Goal: Find specific page/section: Find specific page/section

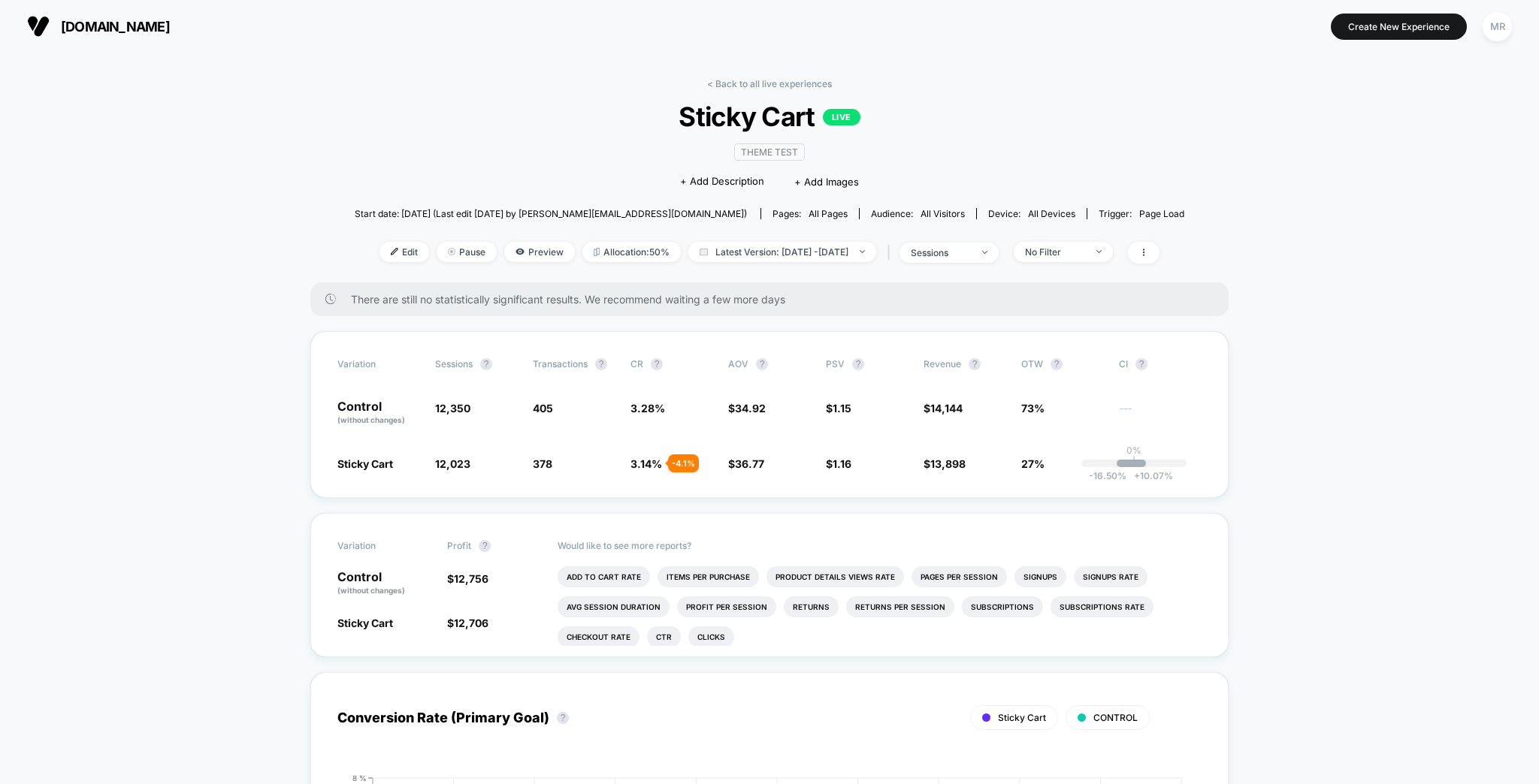
click at [791, 78] on link "< Back to all live experiences" at bounding box center [769, 83] width 125 height 11
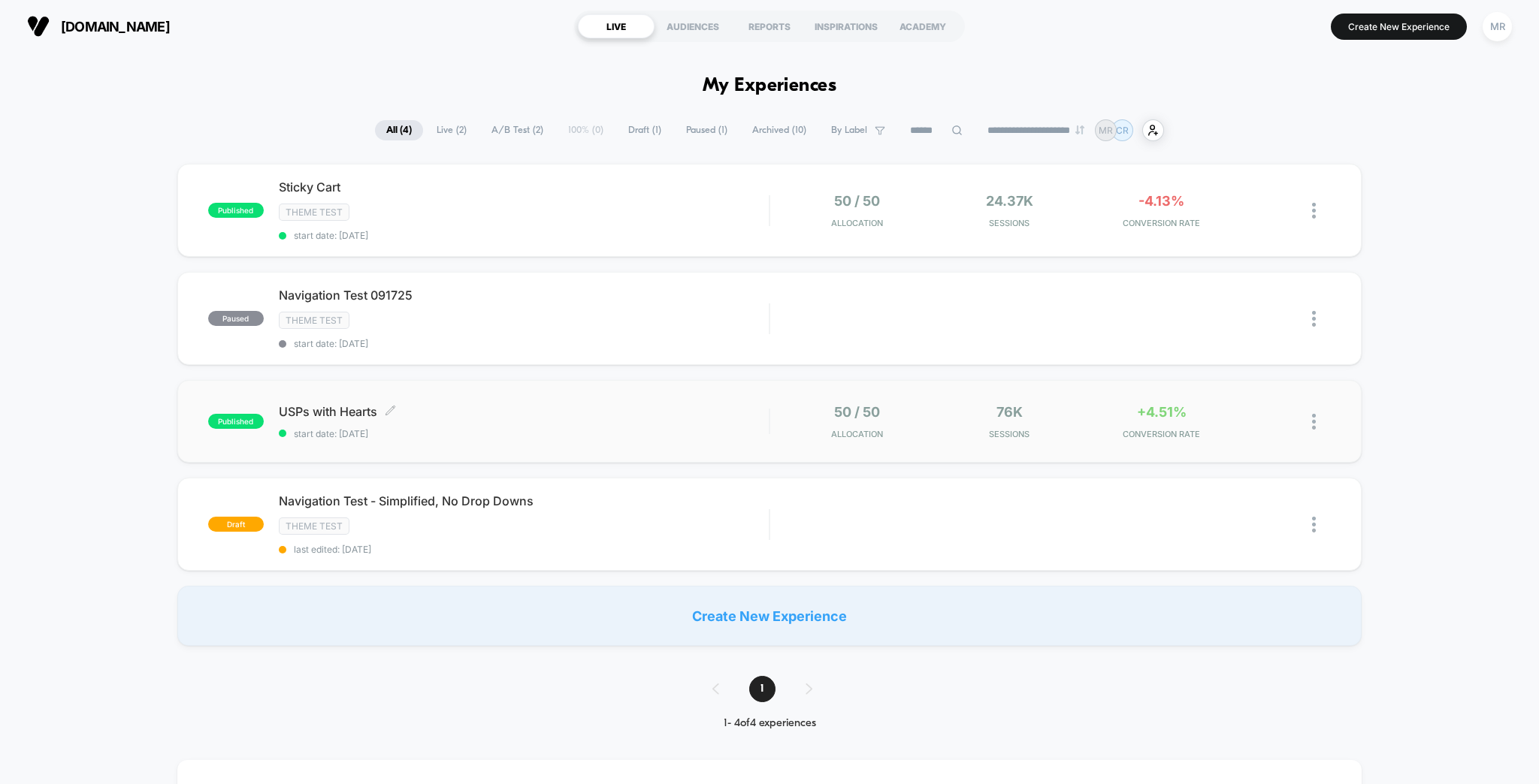
click at [454, 403] on span "USPs with Hearts Click to edit experience details" at bounding box center [524, 410] width 490 height 15
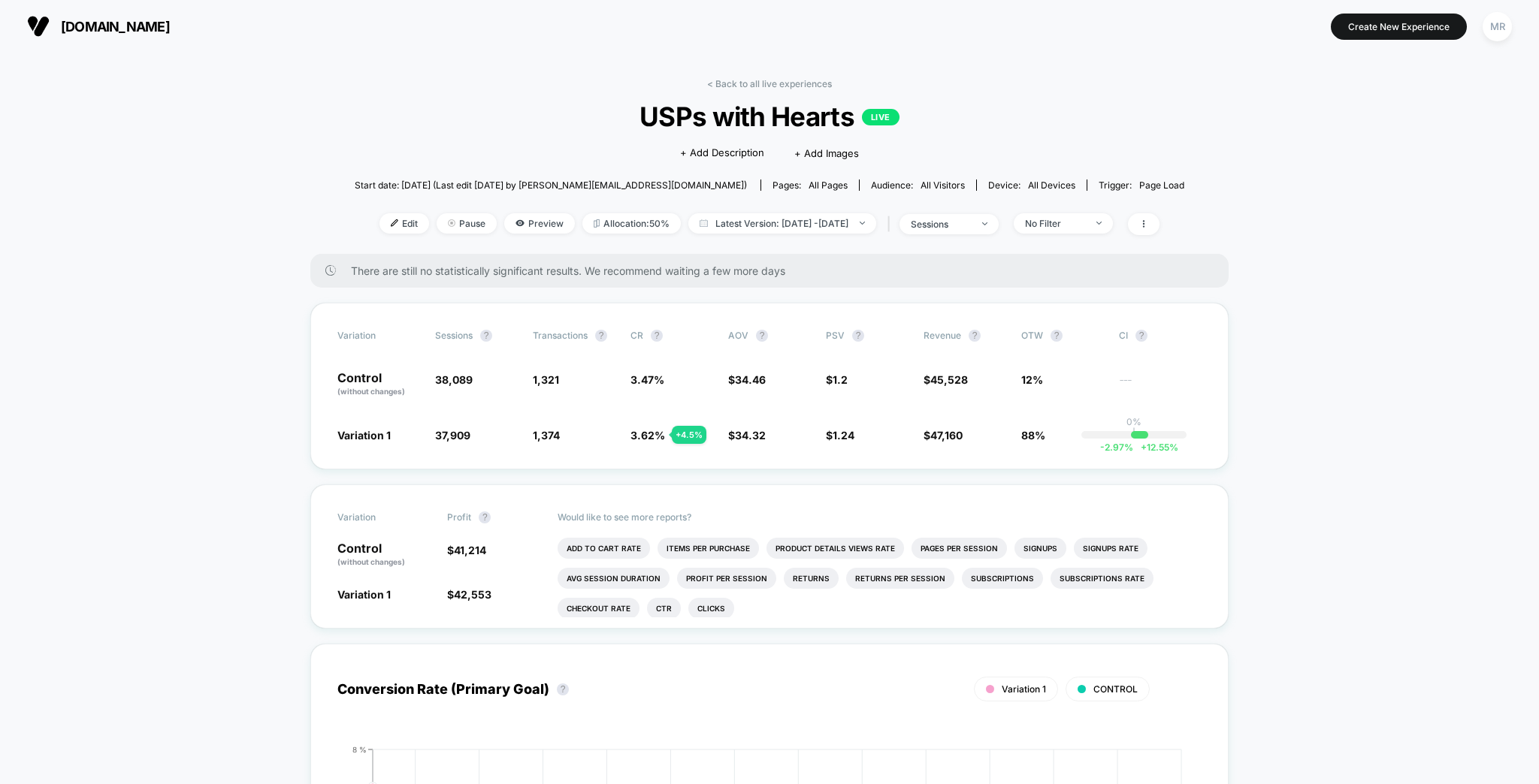
click at [522, 213] on span "Preview" at bounding box center [539, 223] width 71 height 20
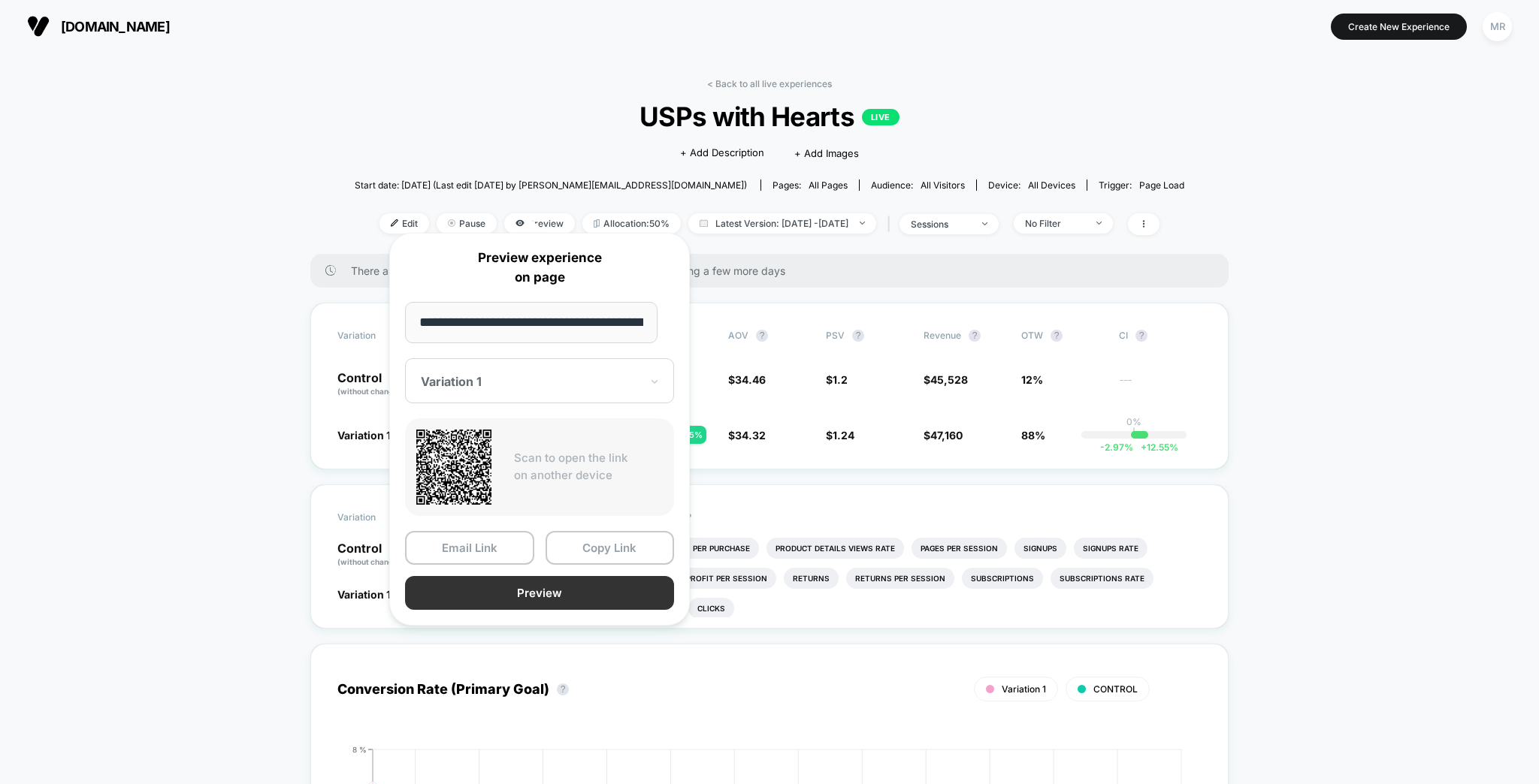
click at [501, 578] on button "Preview" at bounding box center [539, 593] width 269 height 34
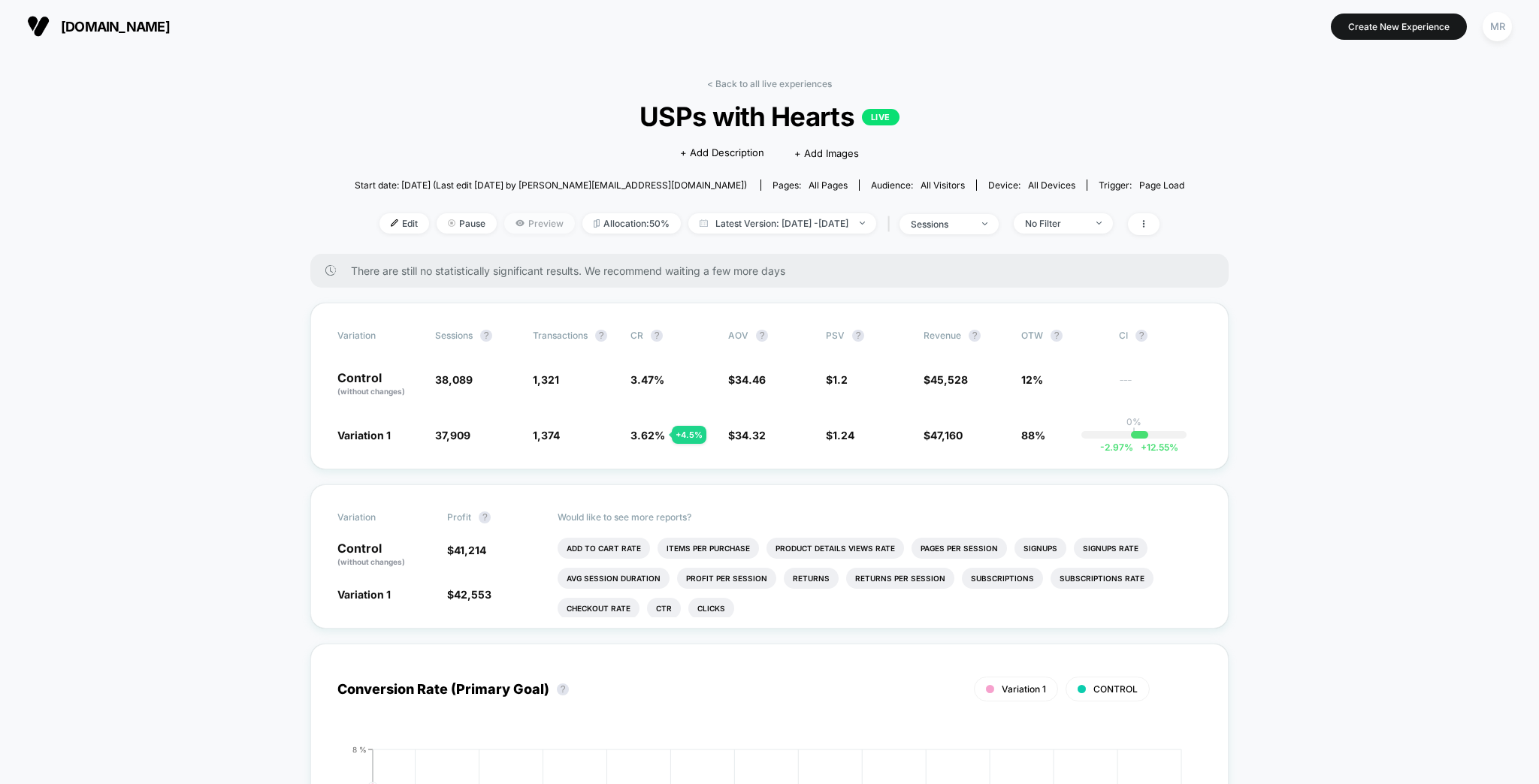
click at [517, 213] on span "Preview" at bounding box center [539, 223] width 71 height 20
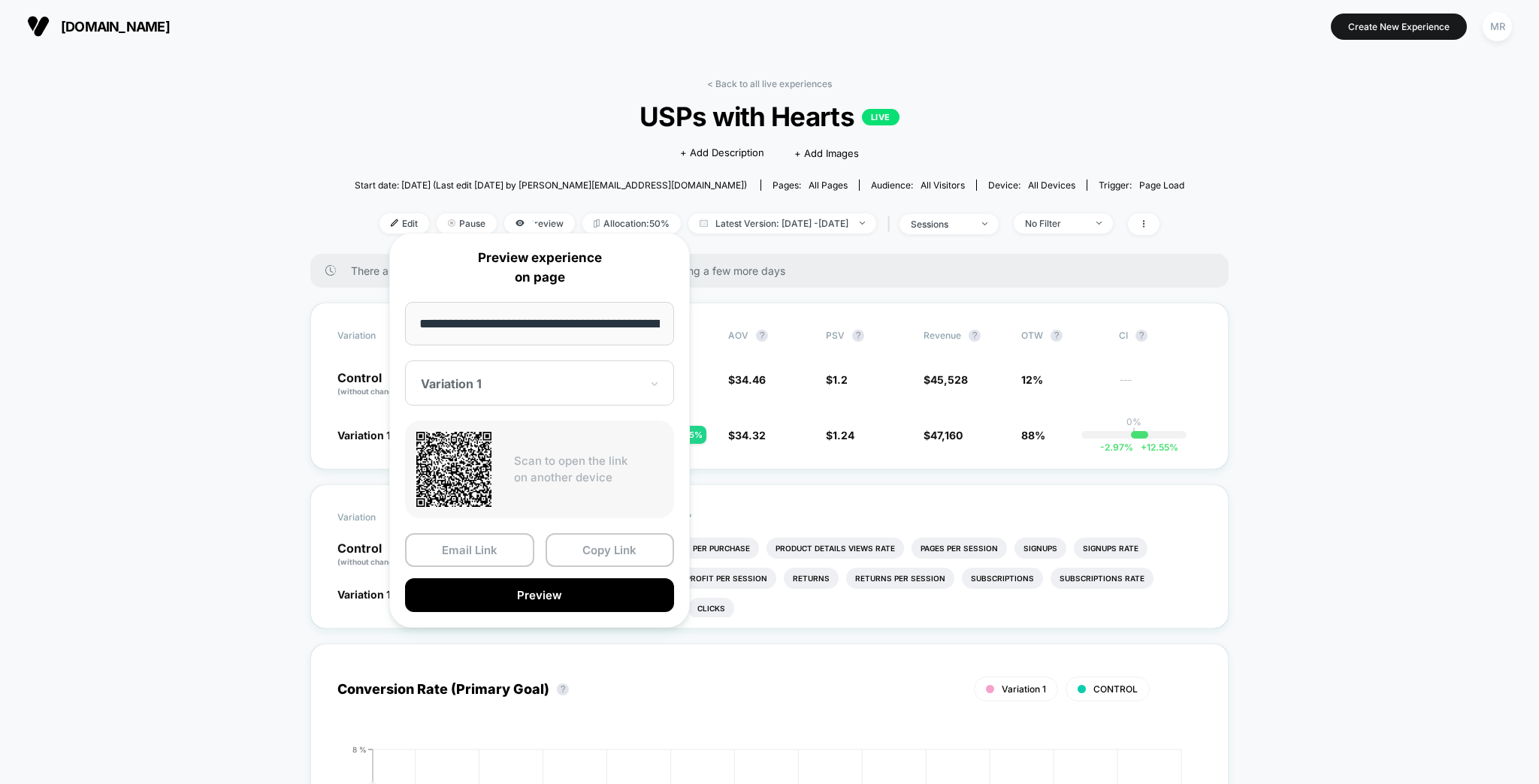
scroll to position [0, 96]
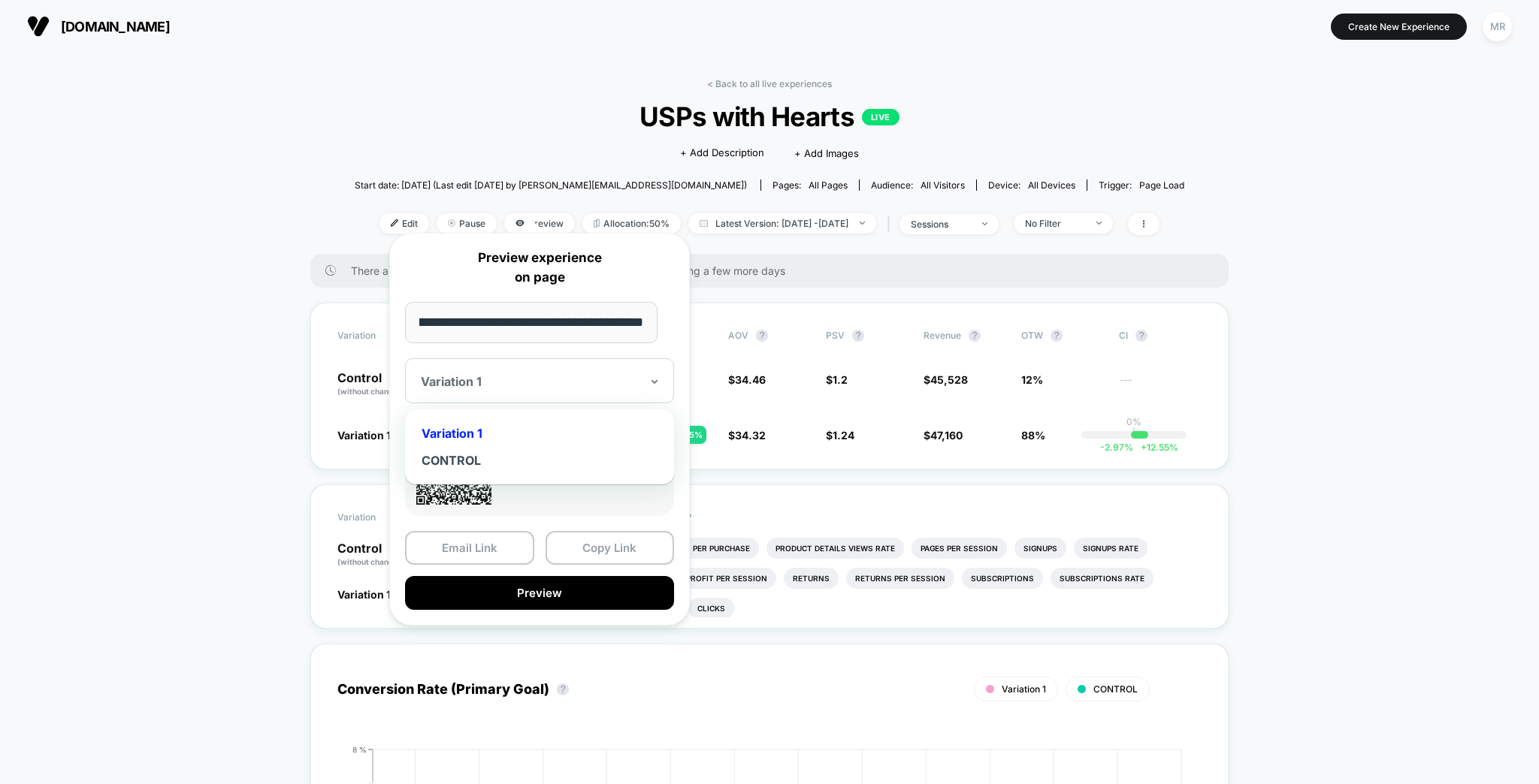
click at [500, 376] on div at bounding box center [530, 381] width 219 height 15
click at [459, 455] on div "CONTROL" at bounding box center [539, 459] width 254 height 27
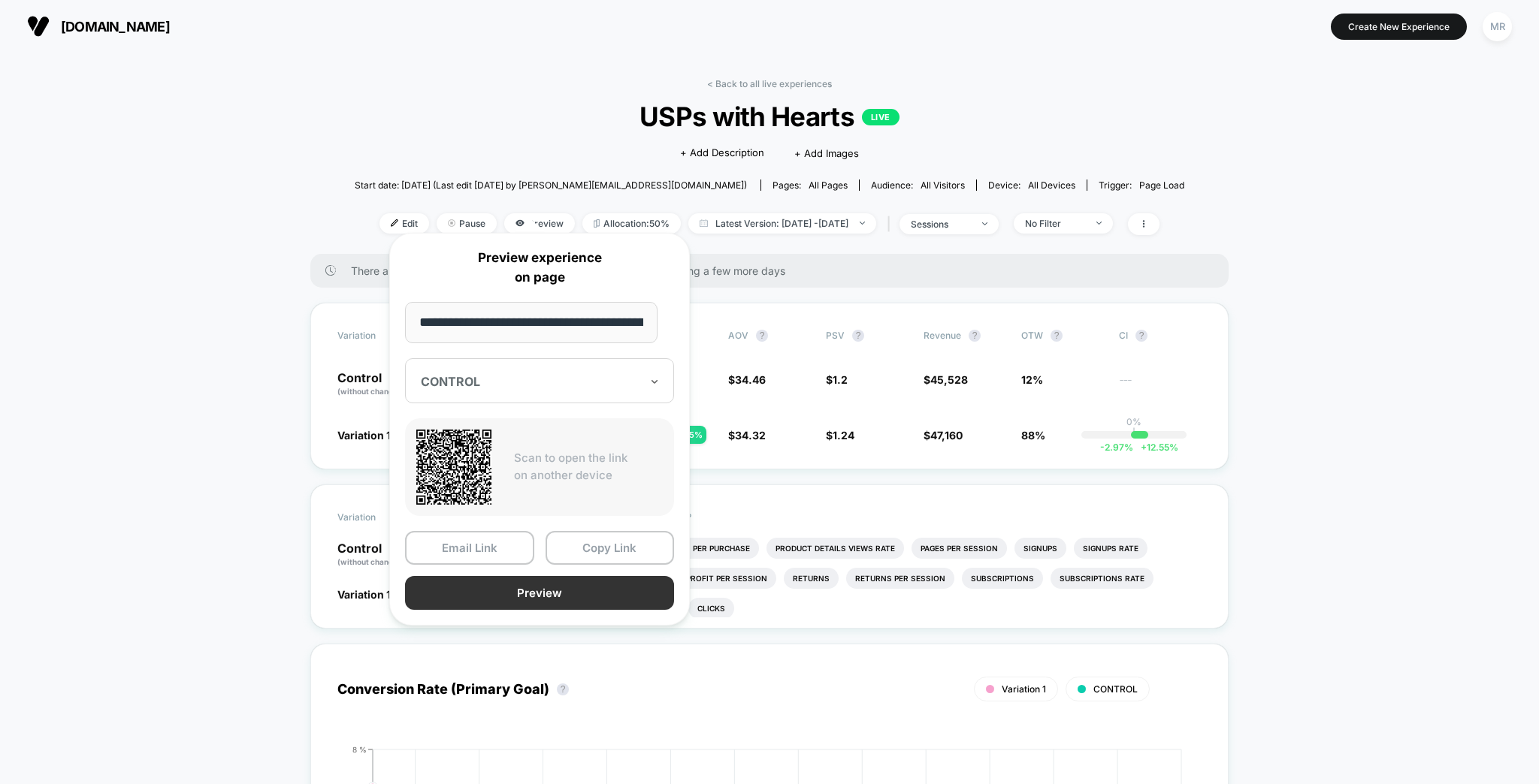
click at [514, 586] on button "Preview" at bounding box center [539, 593] width 269 height 34
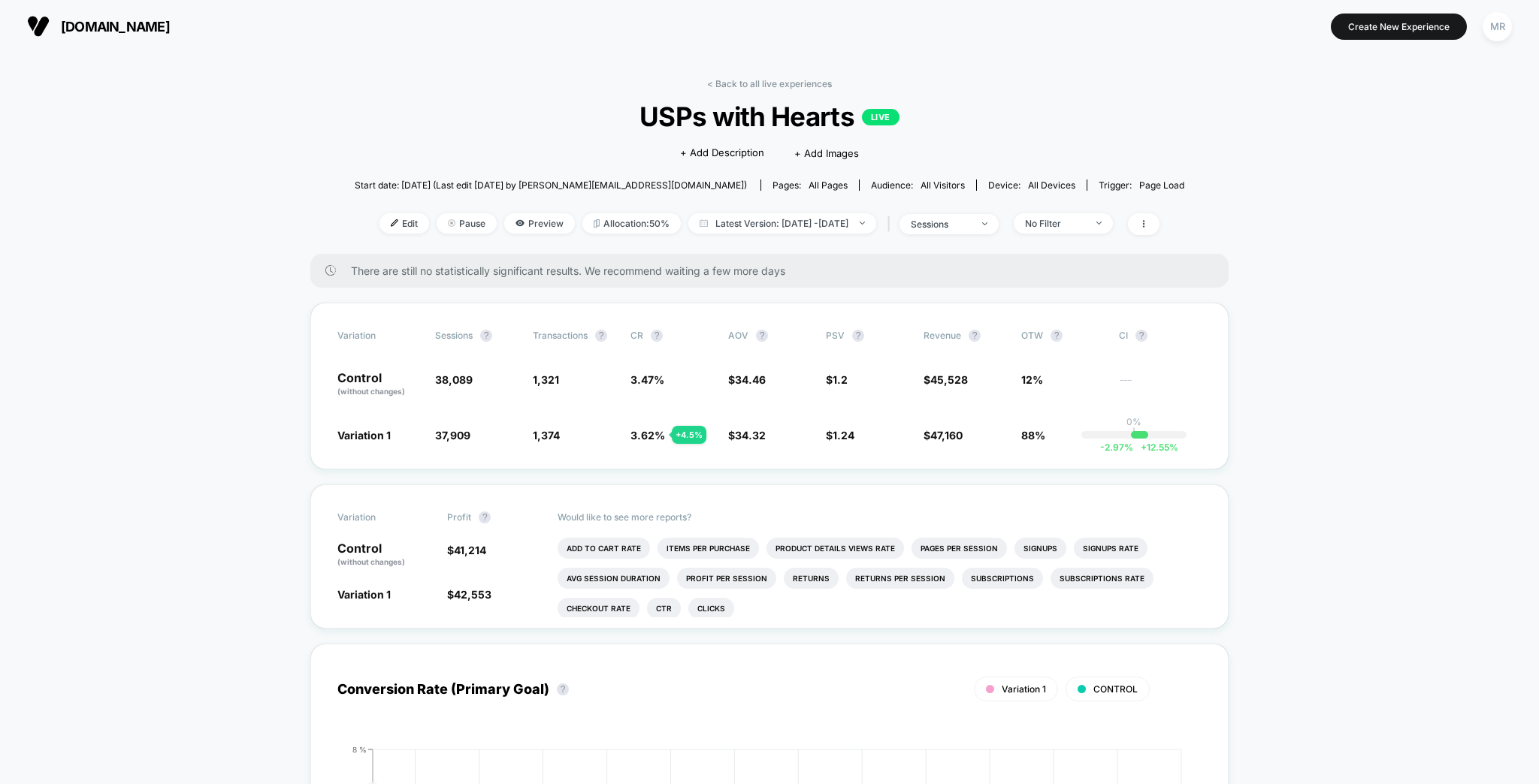
click at [755, 80] on link "< Back to all live experiences" at bounding box center [769, 83] width 125 height 11
